Goal: Task Accomplishment & Management: Manage account settings

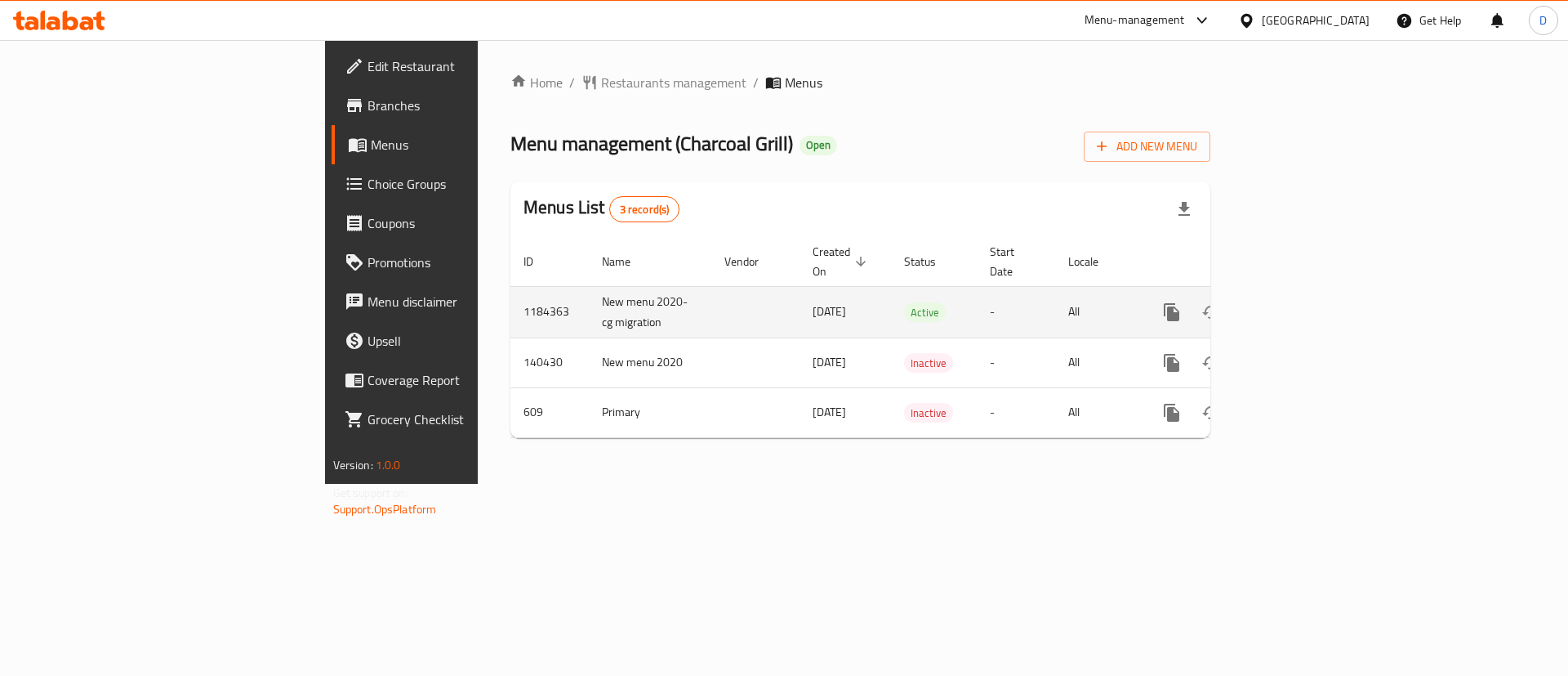
click at [1309, 292] on link "enhanced table" at bounding box center [1289, 311] width 39 height 39
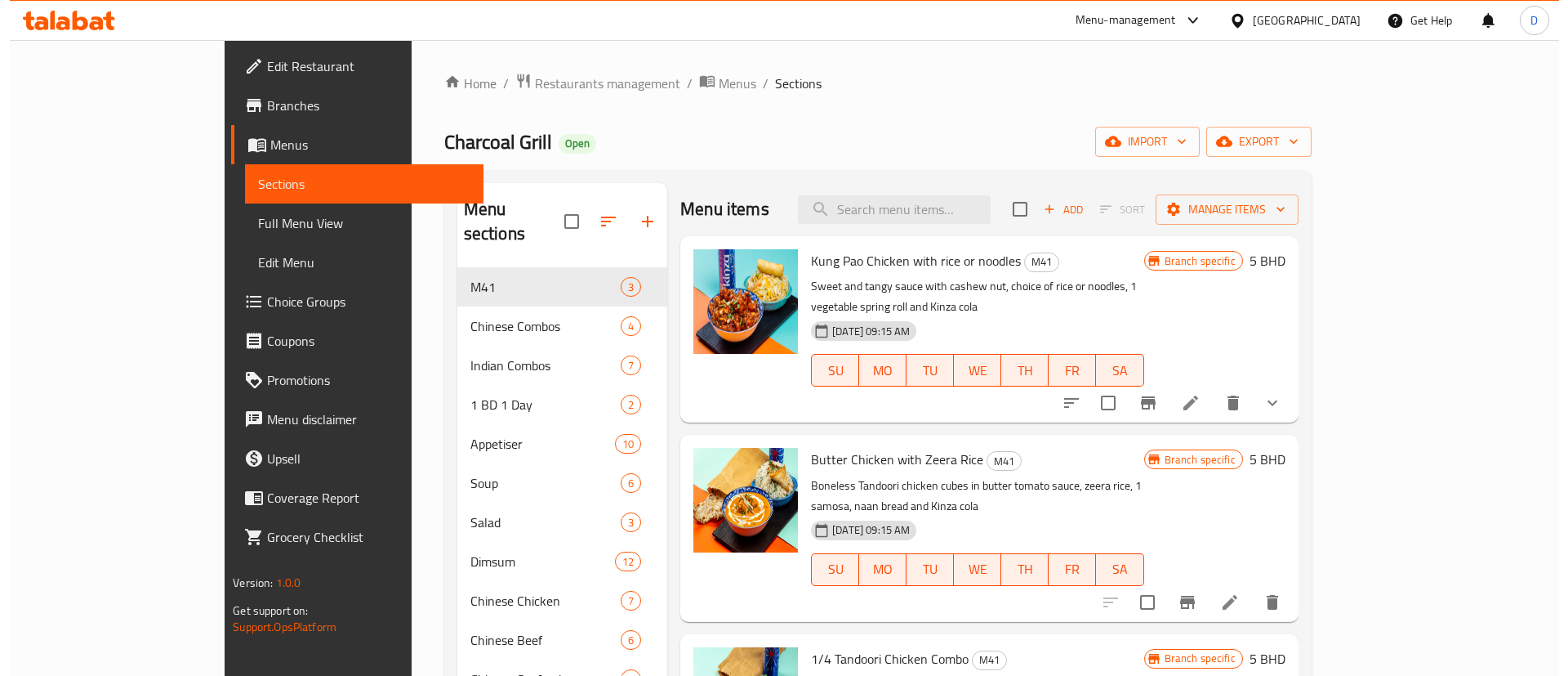
scroll to position [123, 0]
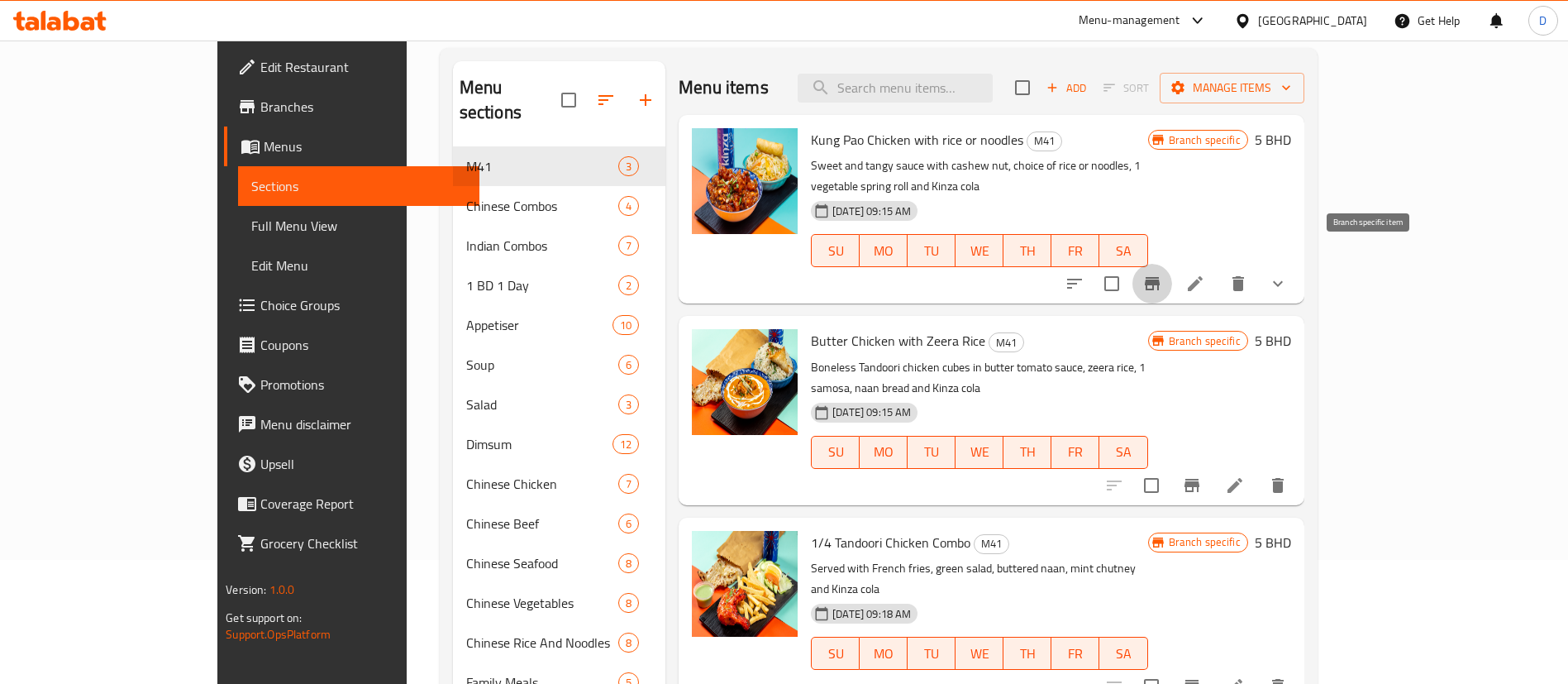
click at [1162, 274] on icon "Branch-specific-item" at bounding box center [1152, 284] width 20 height 20
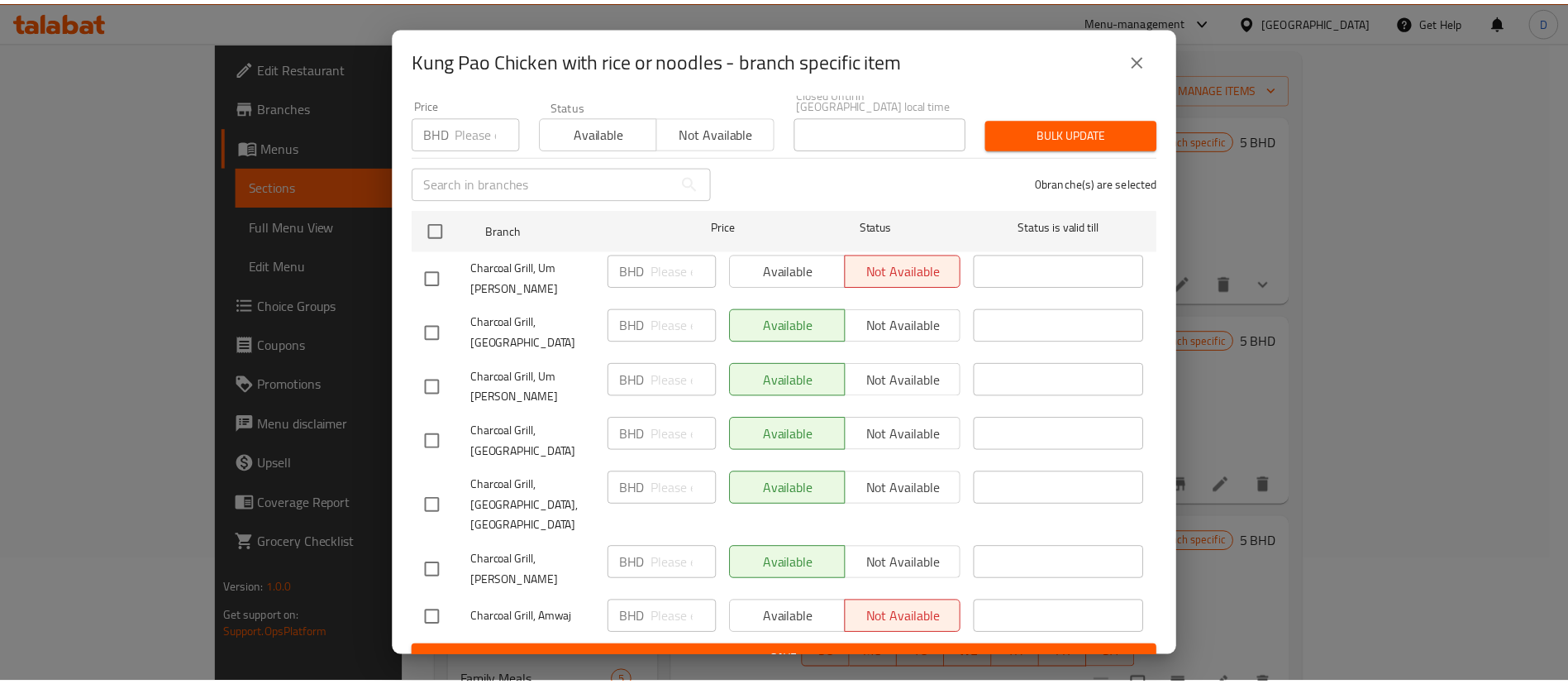
scroll to position [155, 0]
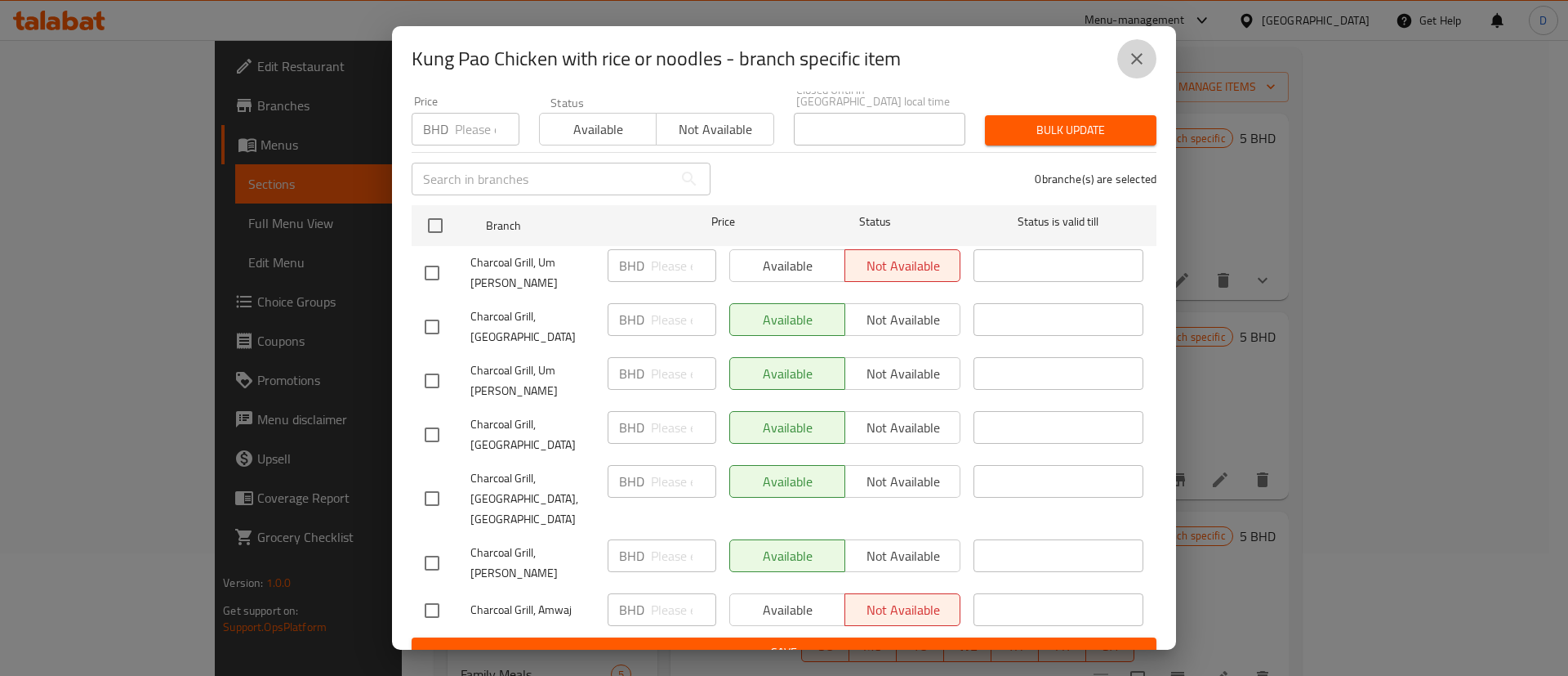
click at [1122, 50] on button "close" at bounding box center [1137, 58] width 39 height 39
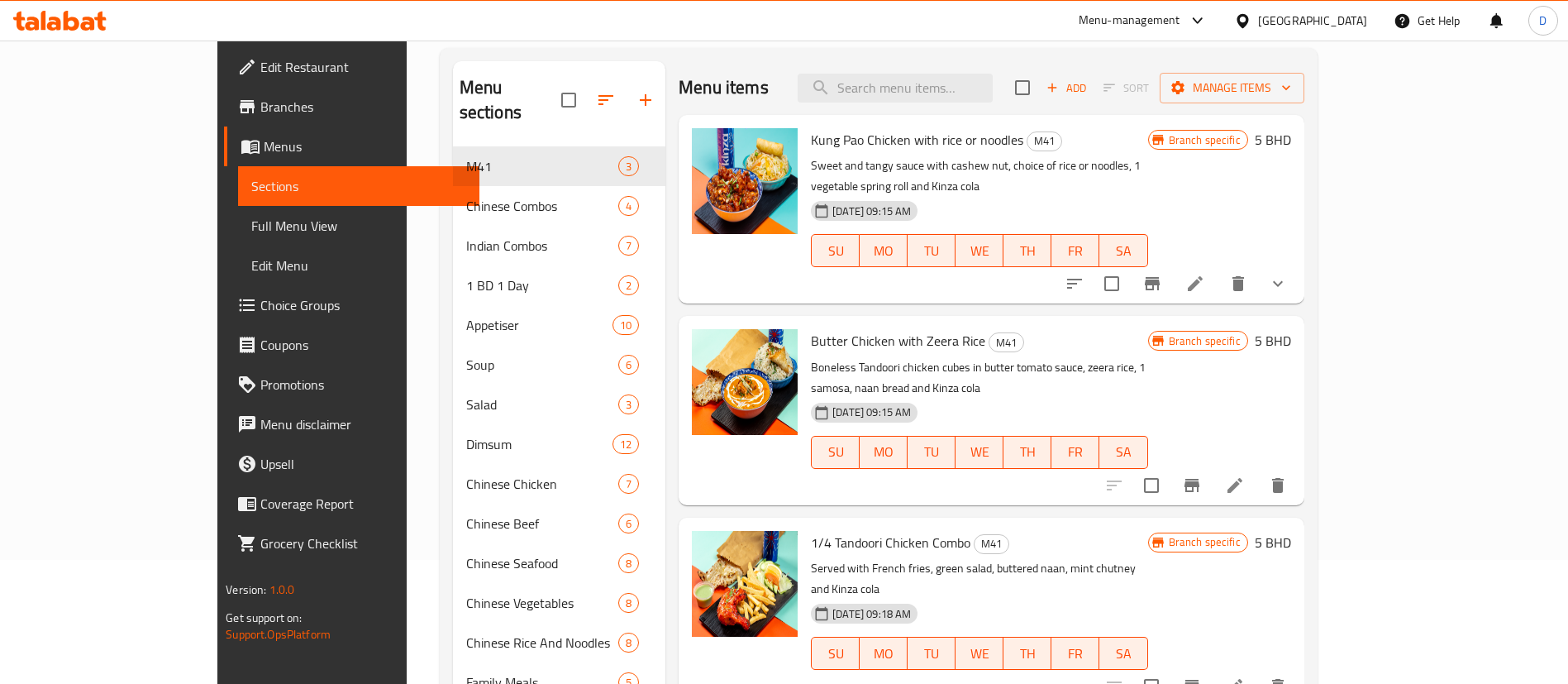
click at [1205, 274] on icon at bounding box center [1196, 284] width 20 height 20
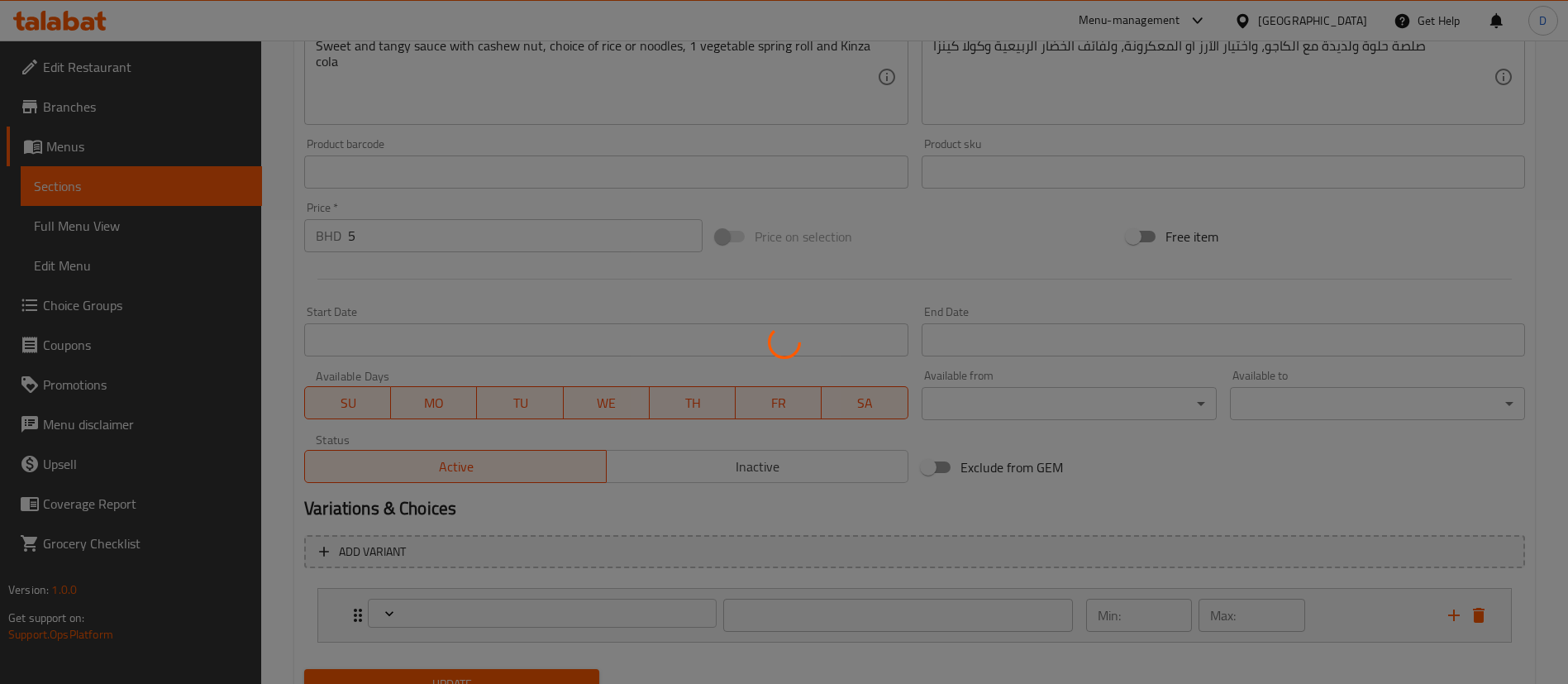
type input "إختيارك من:"
type input "1"
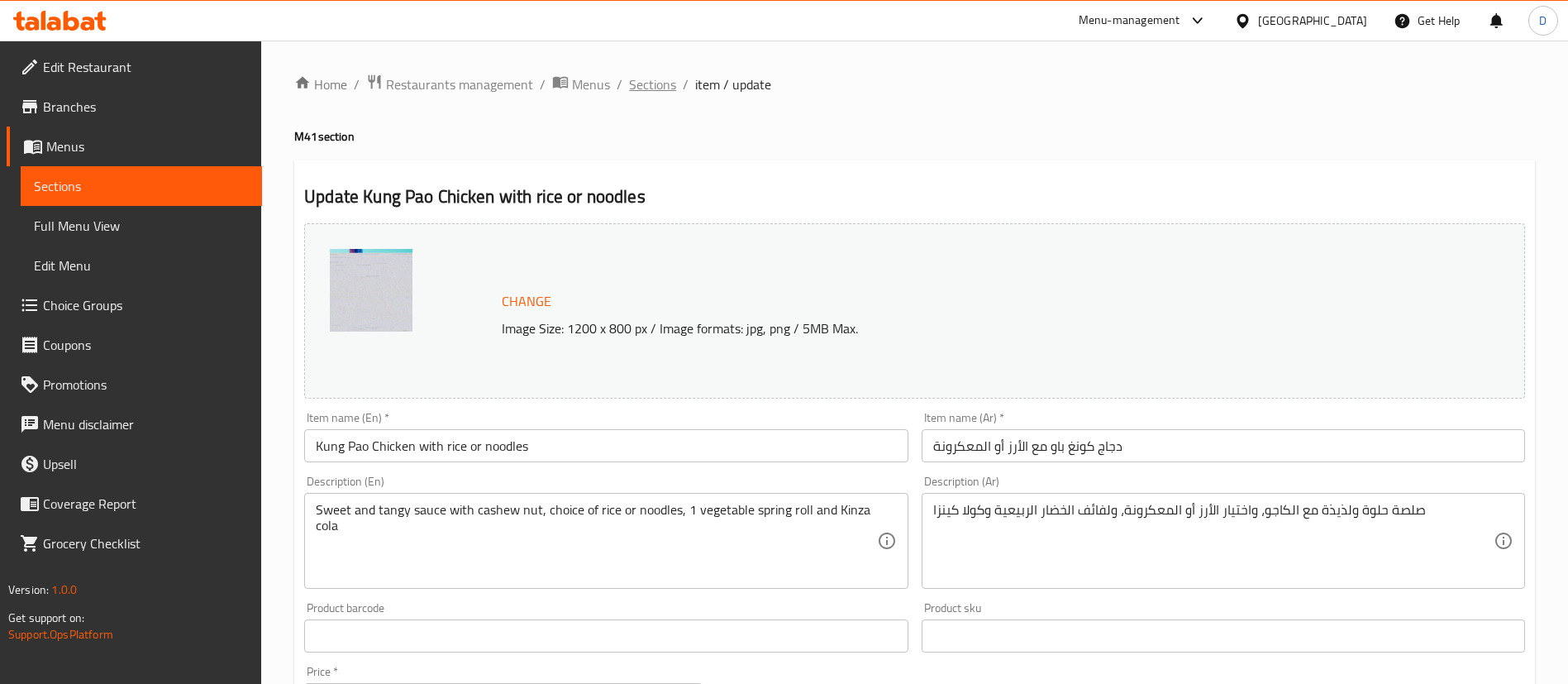
click at [653, 92] on span "Sections" at bounding box center [653, 85] width 47 height 20
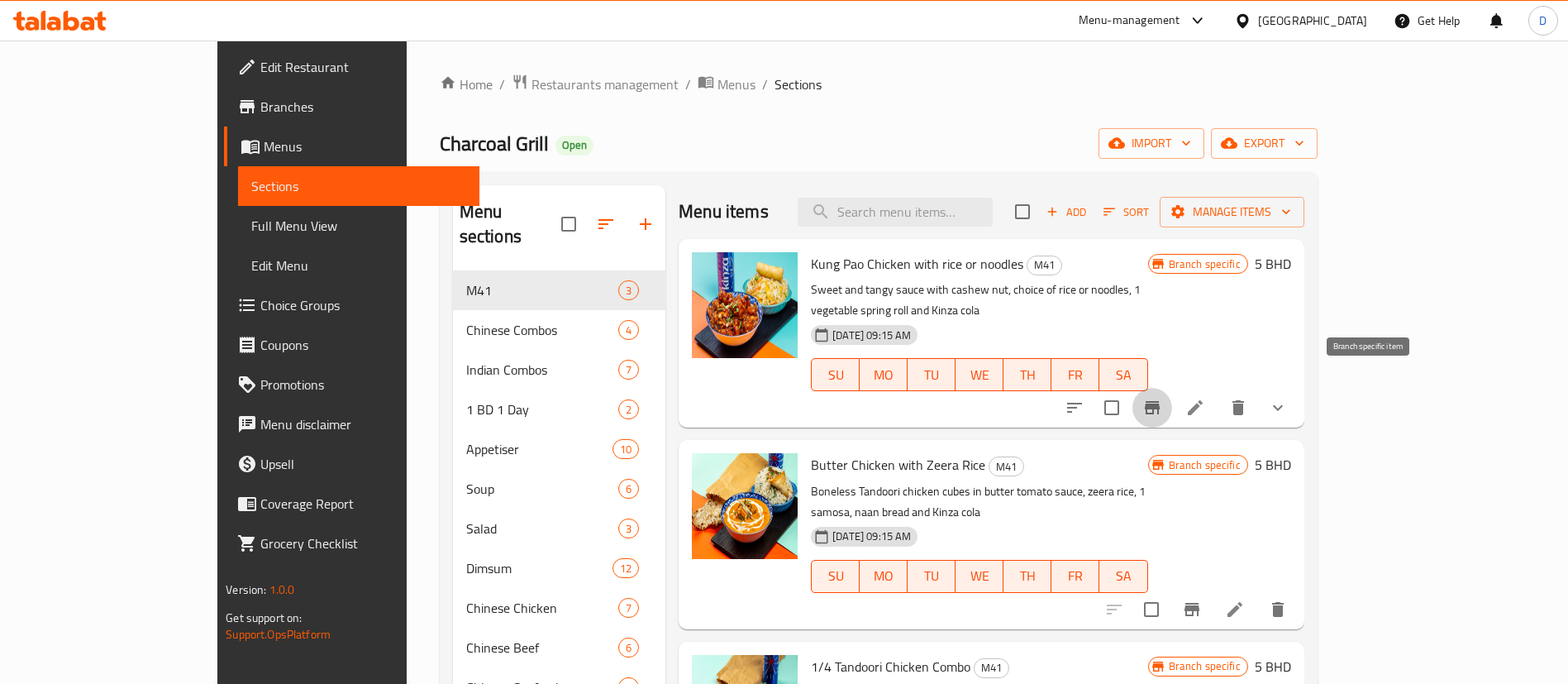
click at [1162, 398] on icon "Branch-specific-item" at bounding box center [1152, 408] width 20 height 20
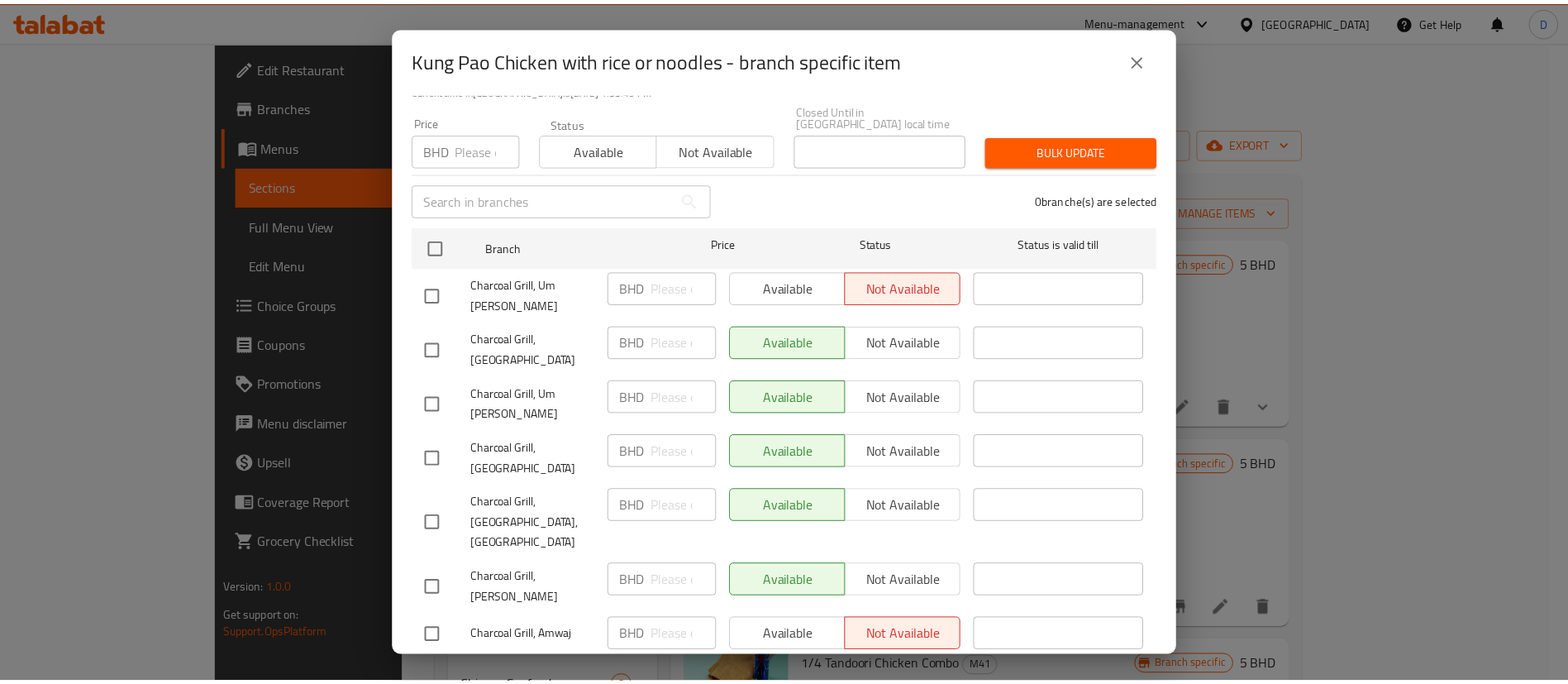
scroll to position [155, 0]
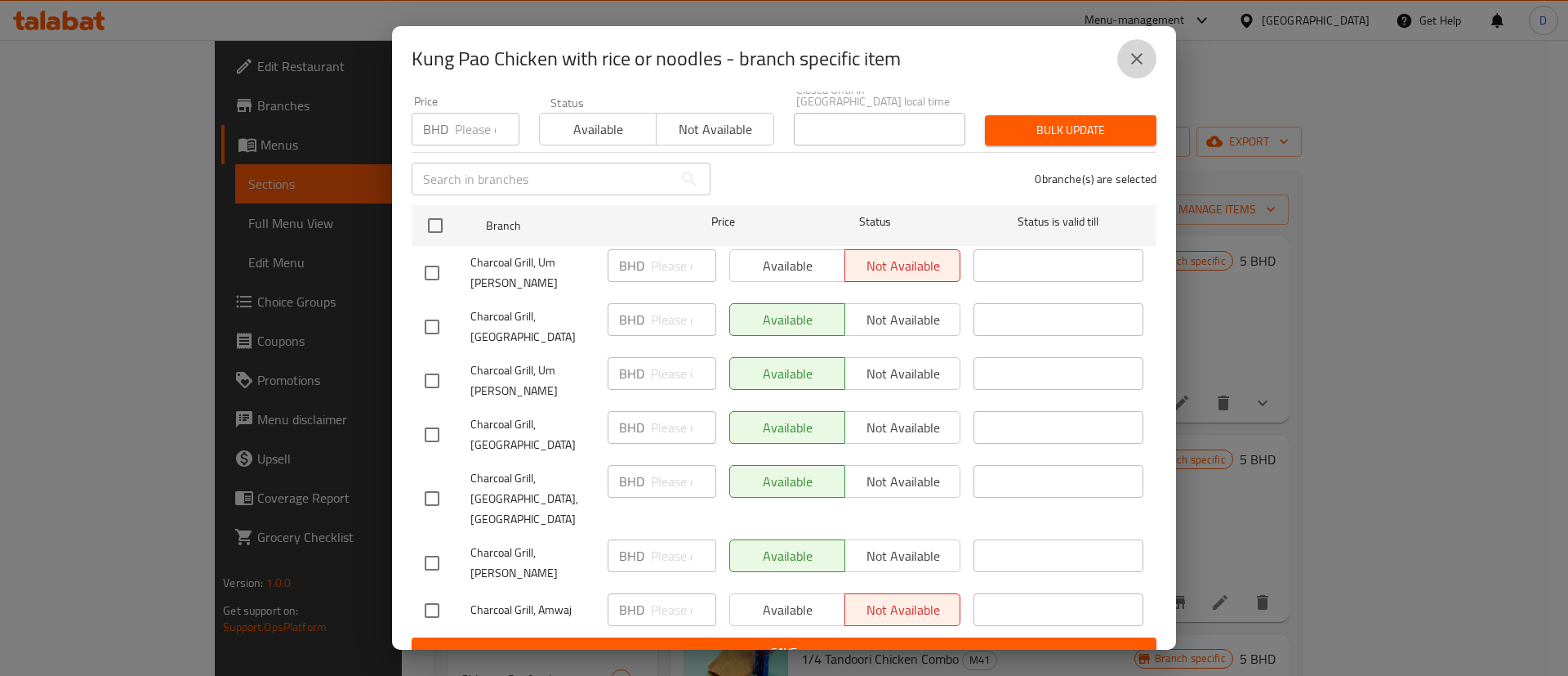
click at [1144, 60] on icon "close" at bounding box center [1137, 59] width 20 height 20
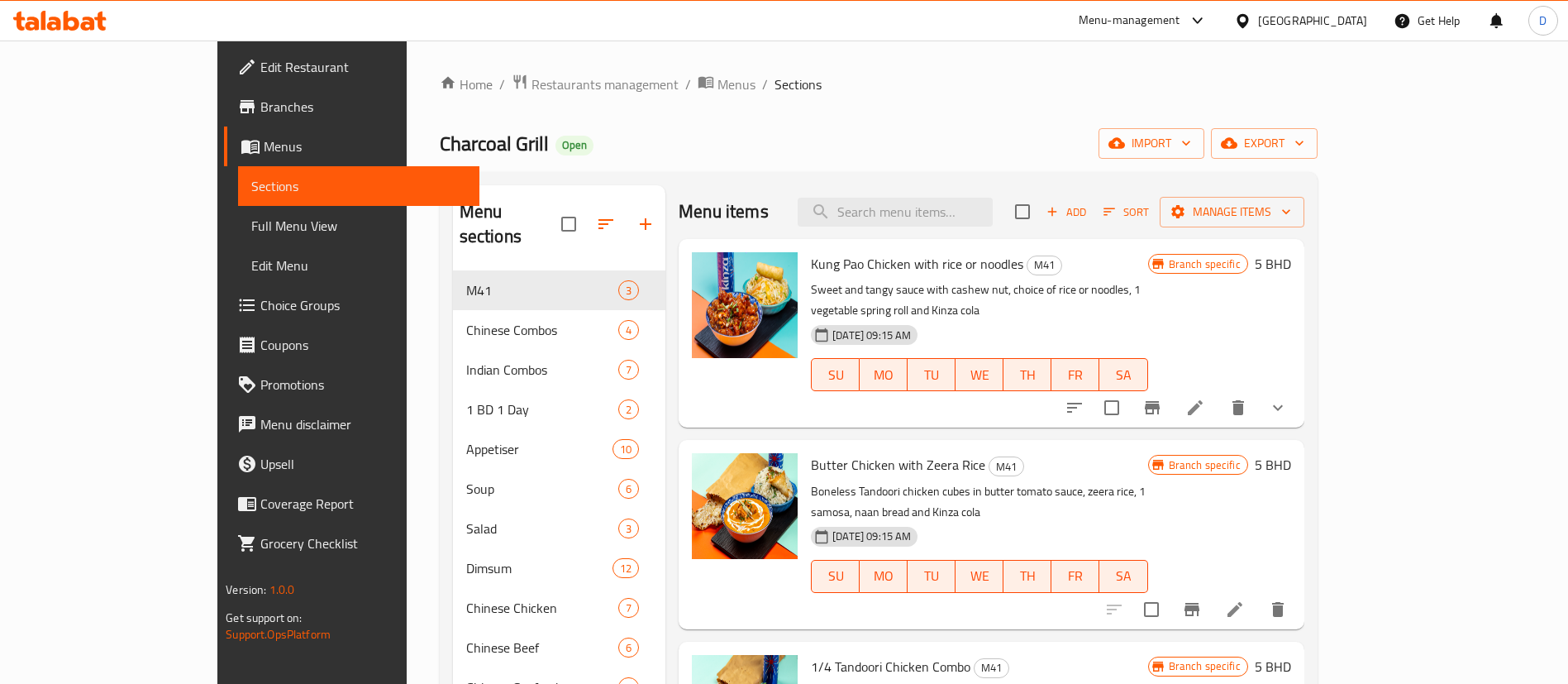
click at [261, 109] on span "Branches" at bounding box center [364, 106] width 206 height 20
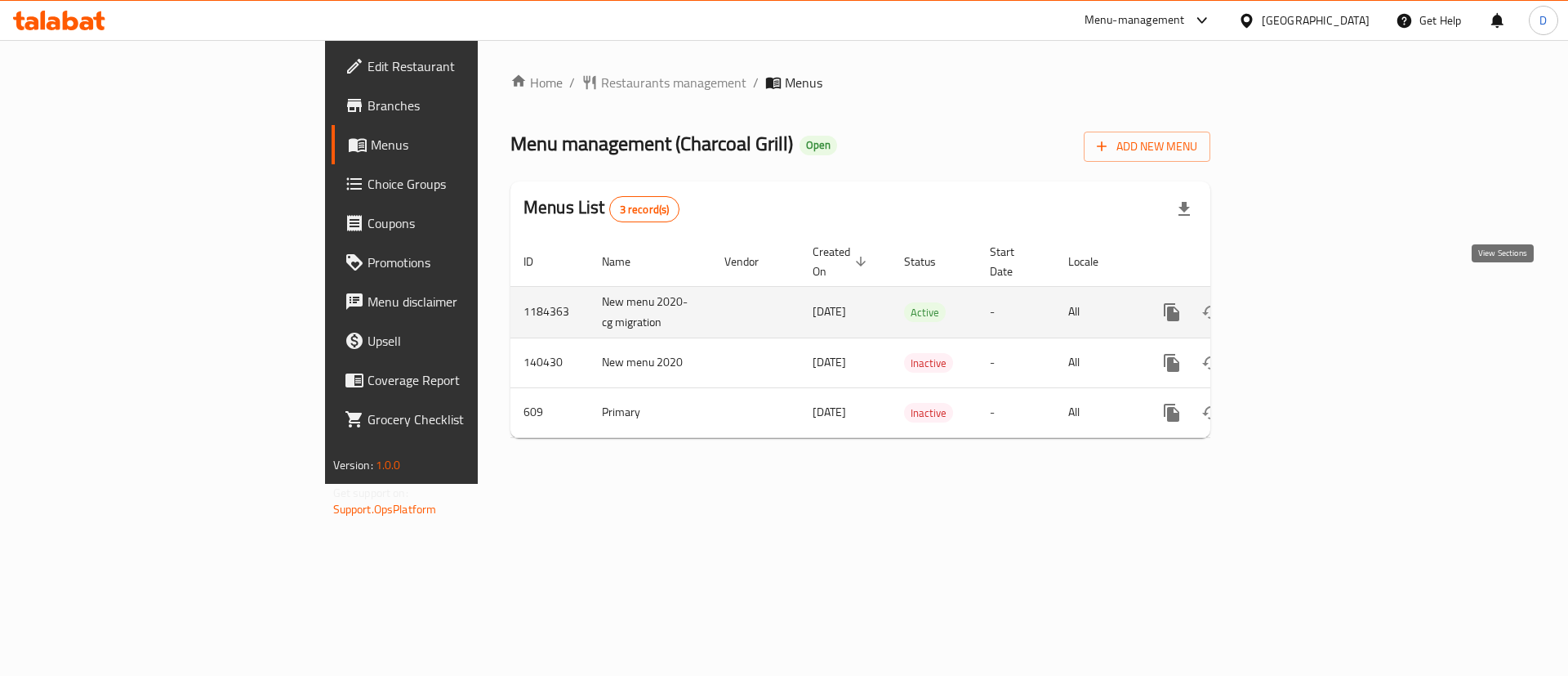
click at [1300, 302] on icon "enhanced table" at bounding box center [1290, 312] width 20 height 20
